Goal: Transaction & Acquisition: Purchase product/service

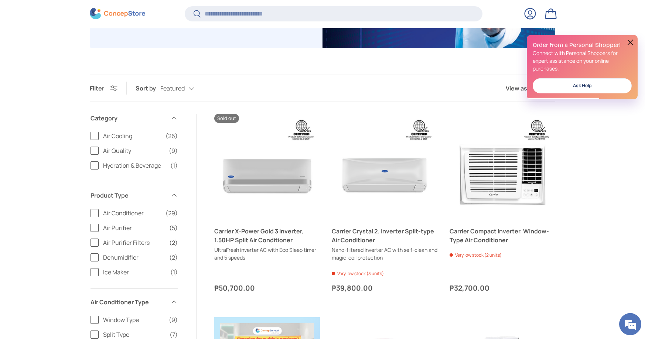
scroll to position [187, 0]
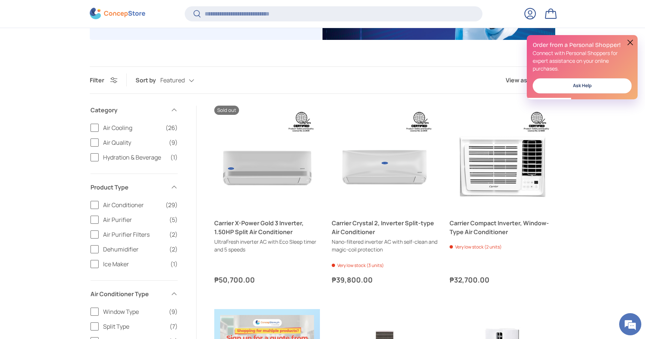
click at [99, 250] on label "Dehumidifier (2)" at bounding box center [133, 249] width 87 height 9
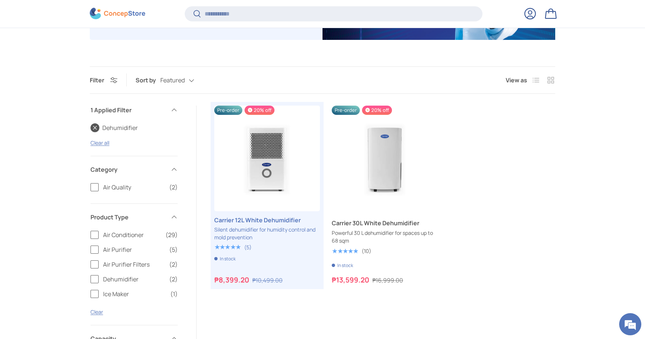
click at [51, 171] on div "Filter Filter & Sort Sort by Featured Featured Best selling Alphabetically, A-Z…" at bounding box center [322, 313] width 645 height 495
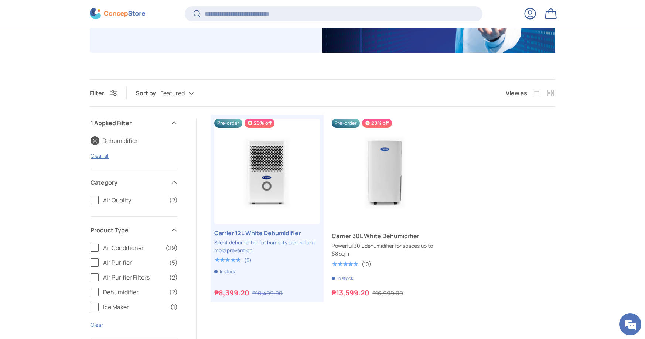
scroll to position [187, 0]
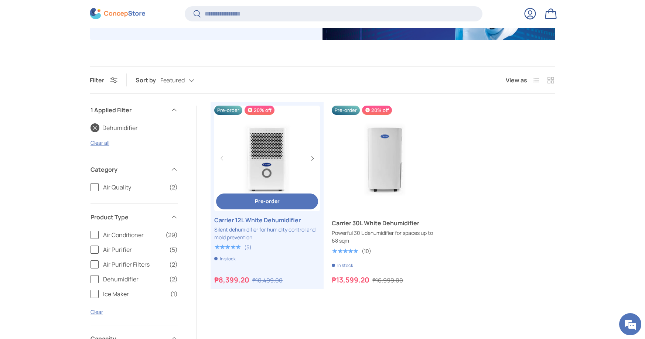
click at [264, 177] on link "Carrier 12L White Dehumidifier" at bounding box center [267, 159] width 106 height 106
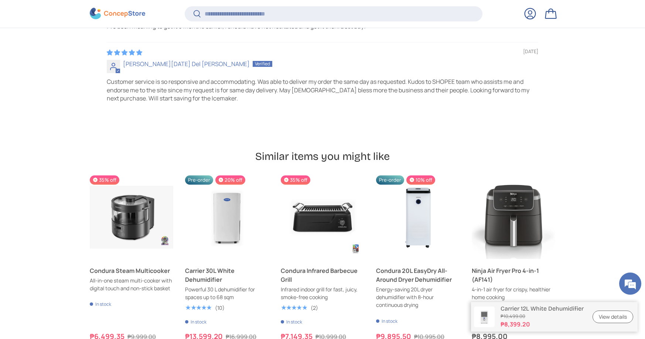
scroll to position [2258, 0]
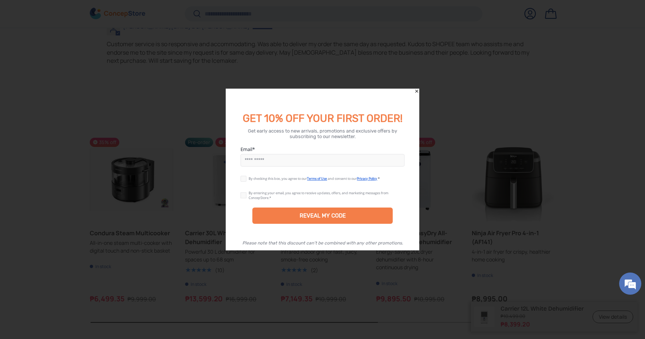
click at [372, 98] on div "GET 10% OFF YOUR FIRST ORDER!" at bounding box center [323, 107] width 194 height 37
click at [418, 92] on icon "Close" at bounding box center [416, 91] width 3 height 3
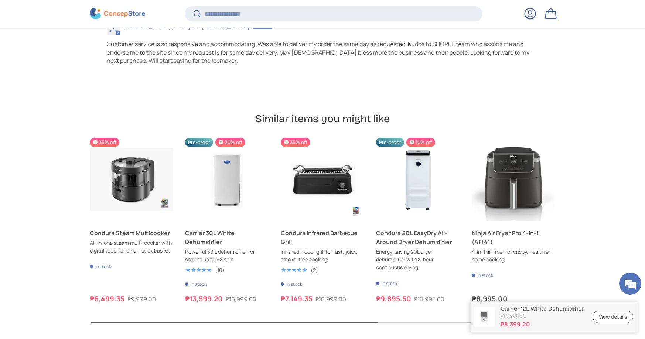
click at [622, 315] on link "View details" at bounding box center [612, 317] width 41 height 13
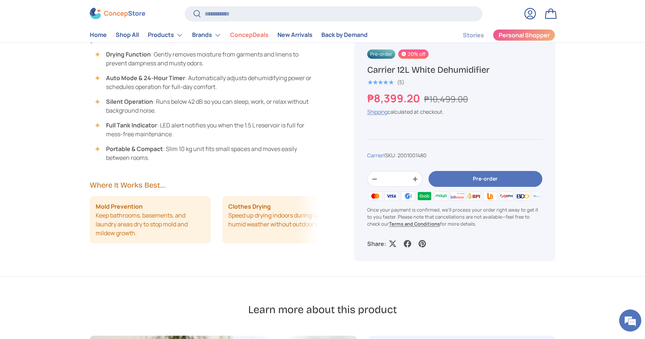
scroll to position [586, 0]
click at [381, 111] on link "Shipping" at bounding box center [377, 112] width 20 height 7
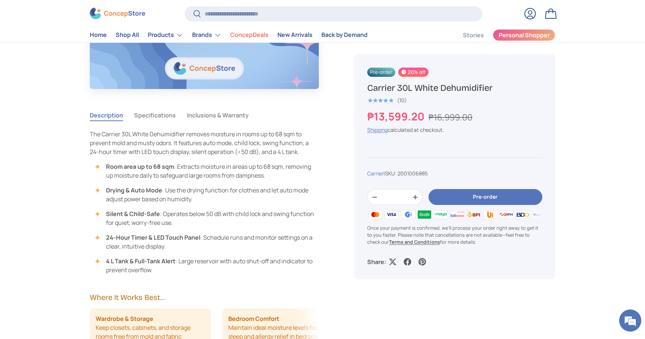
scroll to position [452, 0]
